Goal: Transaction & Acquisition: Book appointment/travel/reservation

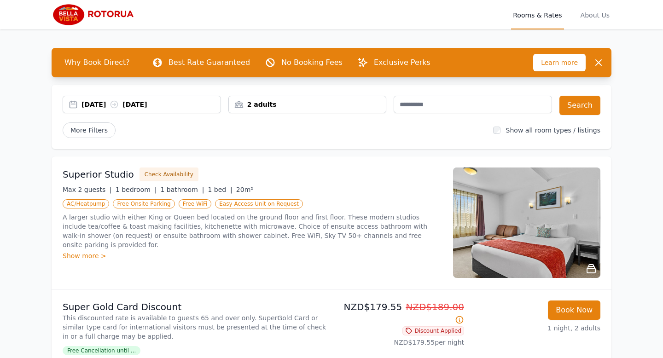
click at [108, 105] on div "[DATE] [DATE]" at bounding box center [150, 104] width 139 height 9
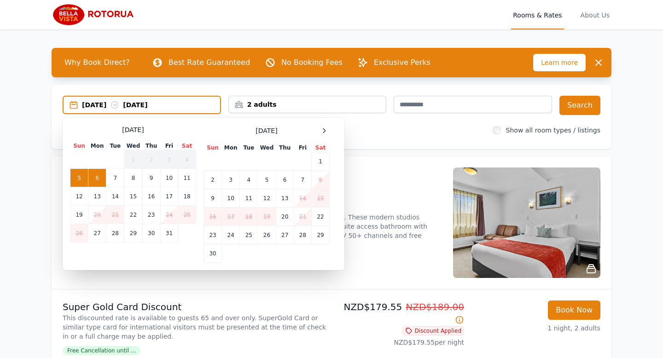
click at [301, 218] on td "21" at bounding box center [302, 217] width 17 height 18
click at [290, 218] on td "20" at bounding box center [285, 217] width 18 height 18
click at [318, 221] on td "22" at bounding box center [321, 217] width 18 height 18
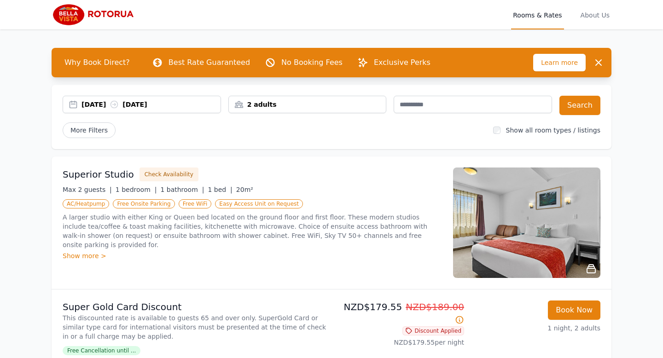
click at [306, 105] on div "2 adults" at bounding box center [307, 104] width 157 height 9
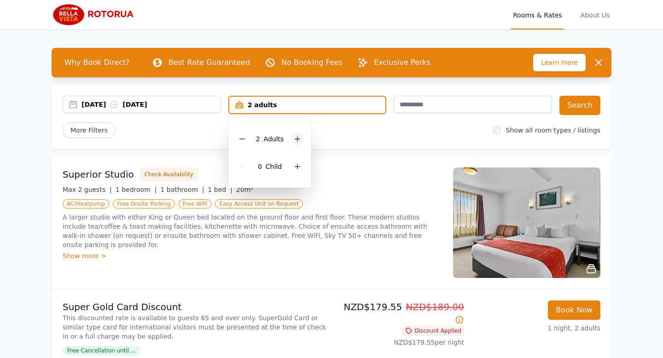
click at [298, 140] on icon at bounding box center [297, 138] width 7 height 7
click at [585, 104] on button "Search" at bounding box center [579, 105] width 41 height 19
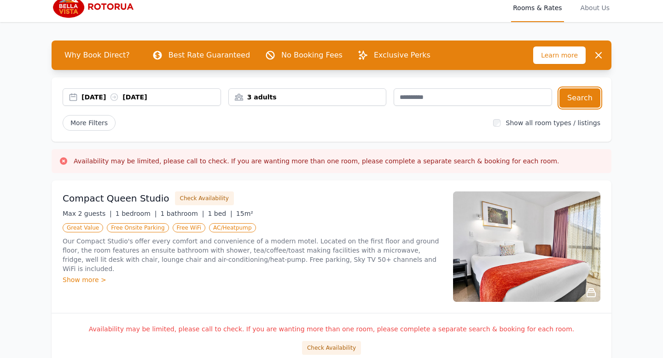
scroll to position [11, 0]
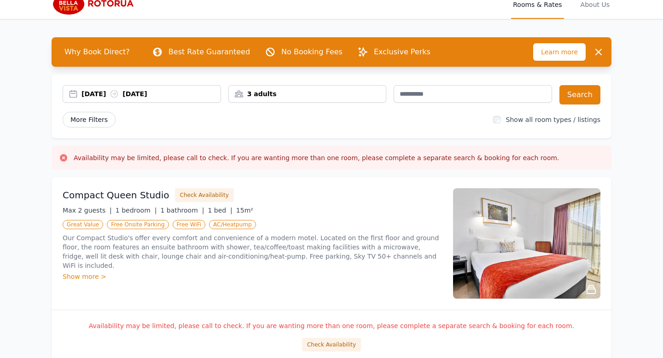
click at [97, 117] on span "More Filters" at bounding box center [89, 120] width 53 height 16
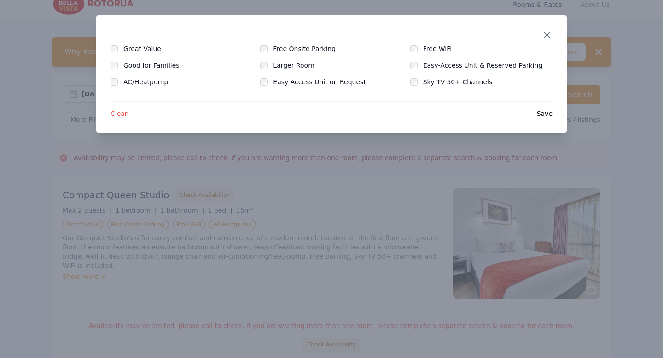
click at [543, 35] on icon "button" at bounding box center [546, 34] width 11 height 11
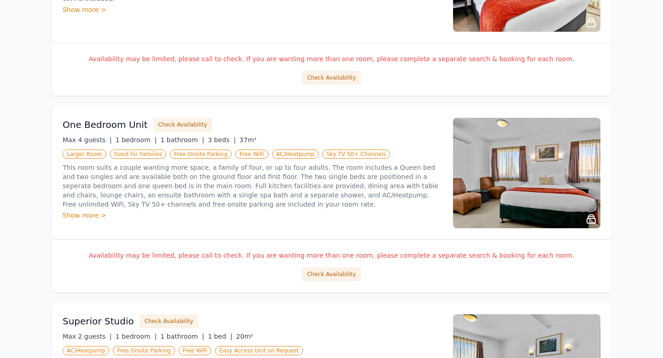
scroll to position [284, 0]
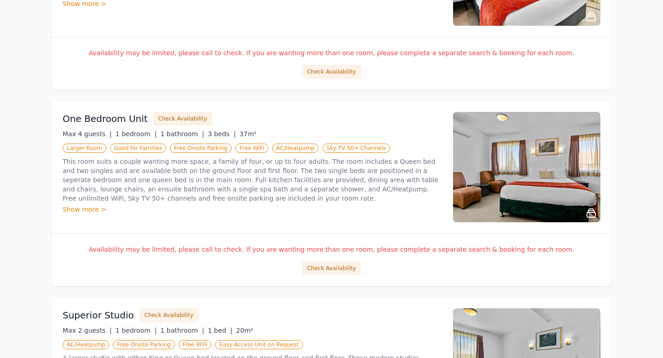
click at [115, 121] on h3 "One Bedroom Unit" at bounding box center [105, 118] width 85 height 13
click at [175, 121] on button "Check Availability" at bounding box center [182, 119] width 59 height 14
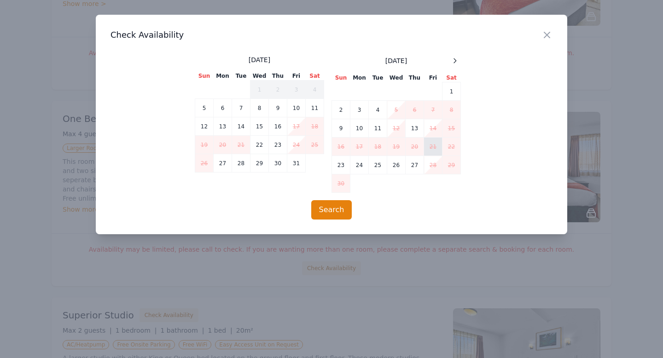
click at [432, 143] on td "21" at bounding box center [433, 147] width 18 height 18
click at [436, 150] on td "21" at bounding box center [433, 147] width 18 height 18
click at [435, 145] on td "21" at bounding box center [433, 147] width 18 height 18
click at [548, 37] on icon "button" at bounding box center [546, 34] width 11 height 11
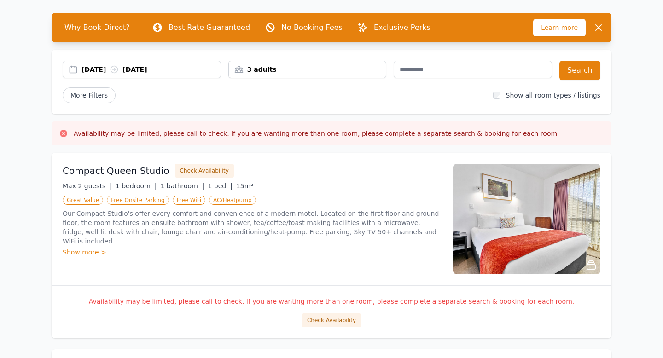
scroll to position [0, 0]
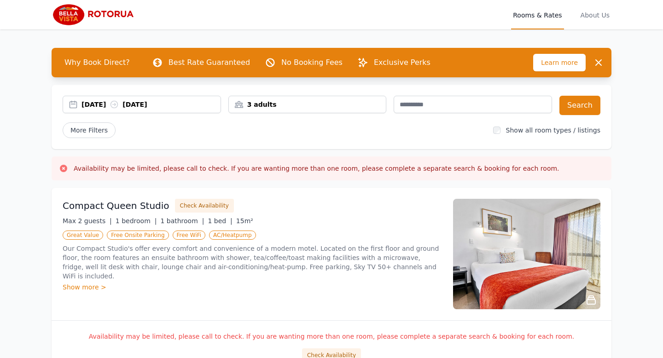
click at [297, 111] on div "3 adults" at bounding box center [307, 104] width 158 height 17
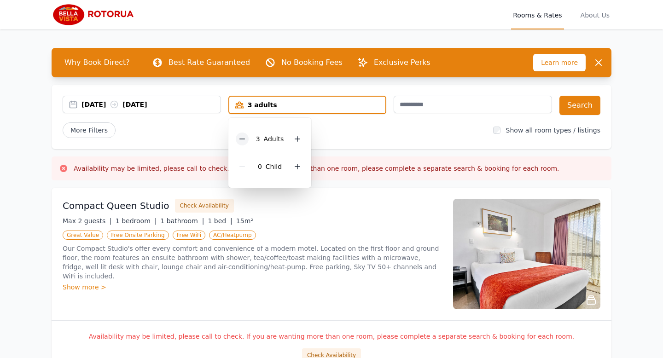
click at [240, 140] on icon at bounding box center [241, 138] width 7 height 7
click at [357, 131] on div "More Filters" at bounding box center [274, 130] width 423 height 16
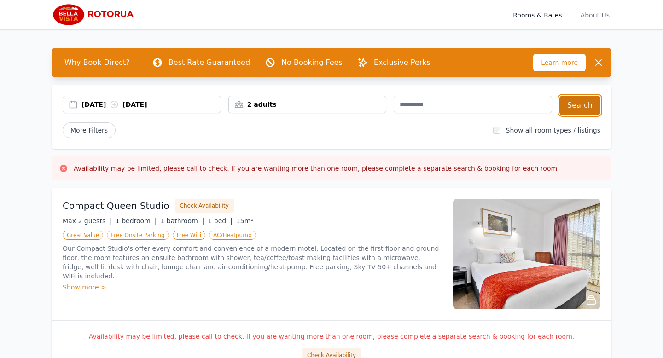
click at [591, 104] on button "Search" at bounding box center [579, 105] width 41 height 19
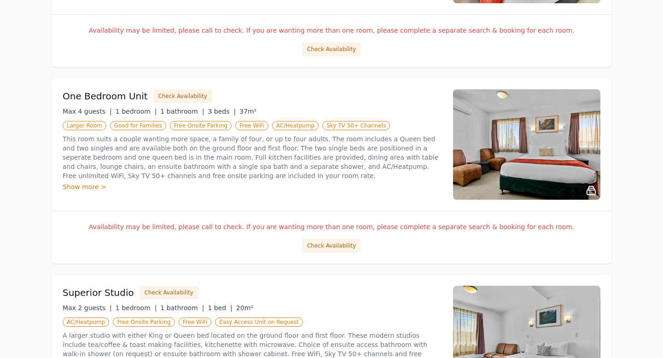
scroll to position [307, 0]
click at [172, 95] on button "Check Availability" at bounding box center [182, 96] width 59 height 14
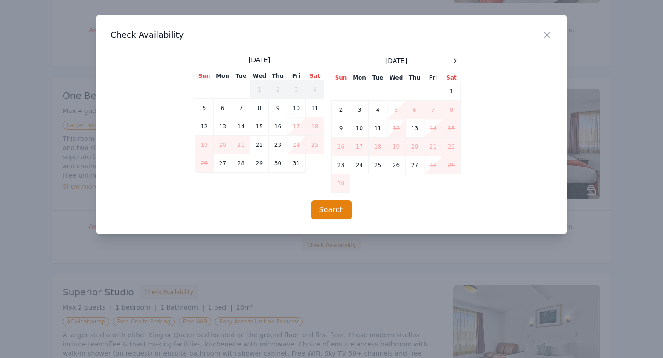
click at [552, 41] on div "Close" at bounding box center [554, 29] width 26 height 29
click at [552, 40] on icon "button" at bounding box center [546, 34] width 11 height 11
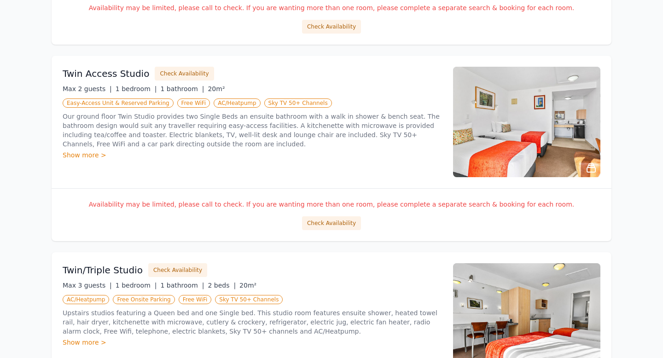
scroll to position [920, 0]
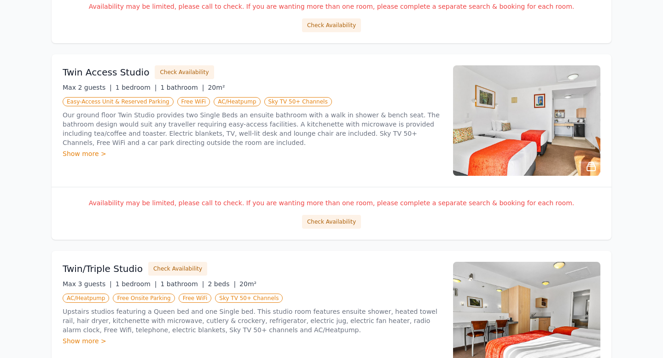
click at [87, 147] on p "Our ground floor Twin Studio provides two Single Beds an ensuite bathroom with …" at bounding box center [252, 128] width 379 height 37
click at [86, 161] on div "Twin Access Studio Check Availability Max 2 guests | 1 bedroom | 1 bathroom | 2…" at bounding box center [252, 120] width 379 height 110
click at [85, 157] on div "Show more >" at bounding box center [252, 153] width 379 height 9
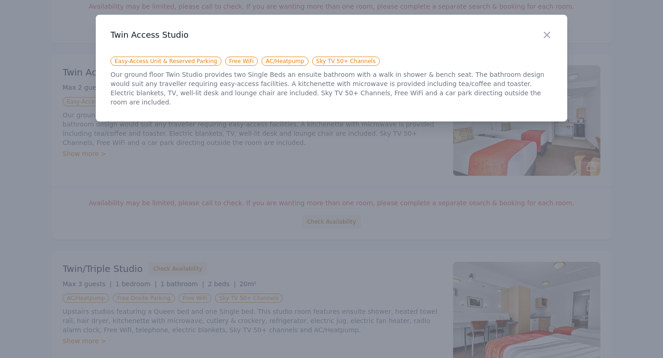
click at [348, 135] on div at bounding box center [331, 179] width 663 height 358
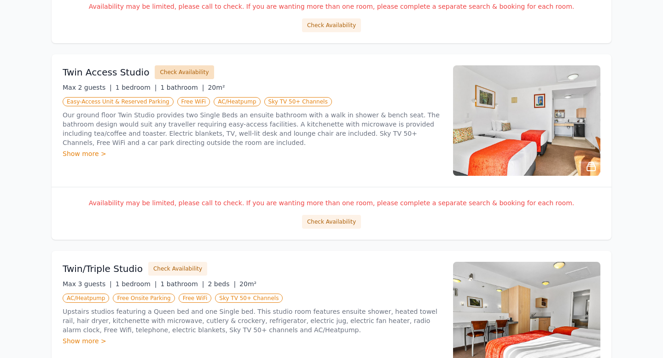
click at [159, 66] on button "Check Availability" at bounding box center [184, 72] width 59 height 14
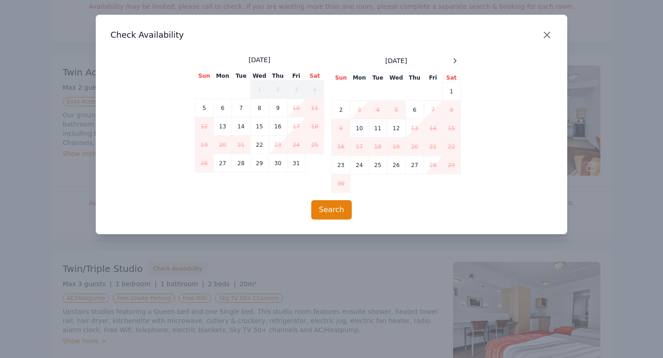
click at [544, 38] on icon "button" at bounding box center [546, 34] width 11 height 11
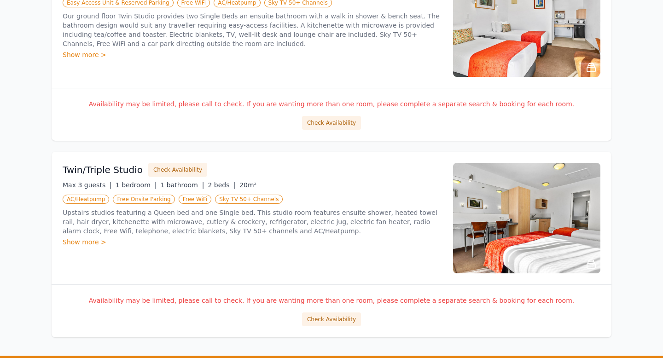
scroll to position [1022, 0]
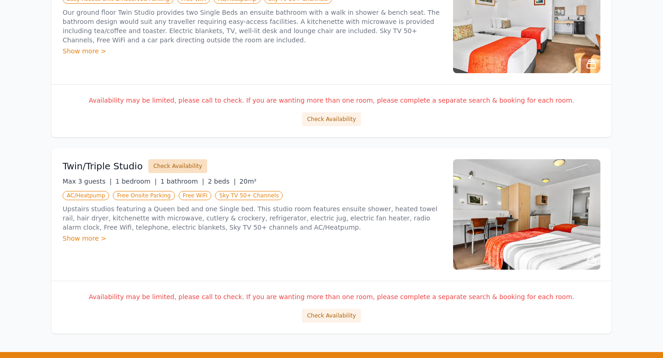
click at [156, 165] on button "Check Availability" at bounding box center [177, 166] width 59 height 14
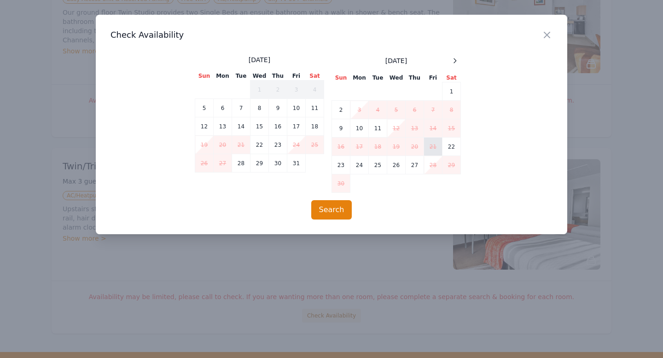
click at [431, 145] on td "21" at bounding box center [433, 147] width 18 height 18
click at [546, 34] on icon "button" at bounding box center [547, 35] width 6 height 6
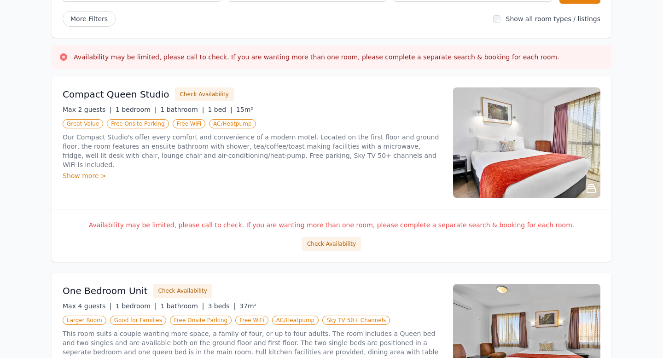
scroll to position [0, 0]
